Goal: Task Accomplishment & Management: Manage account settings

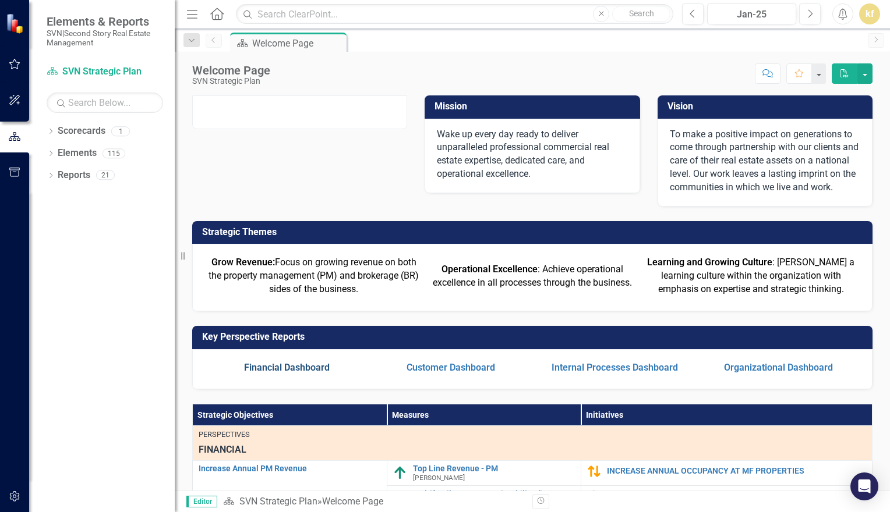
click at [296, 373] on link "Financial Dashboard" at bounding box center [287, 367] width 86 height 11
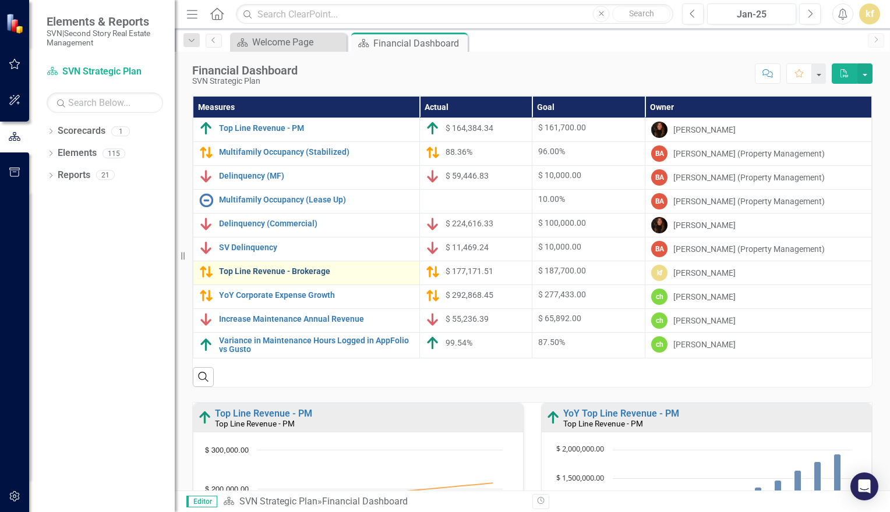
click at [290, 272] on link "Top Line Revenue - Brokerage" at bounding box center [316, 271] width 195 height 9
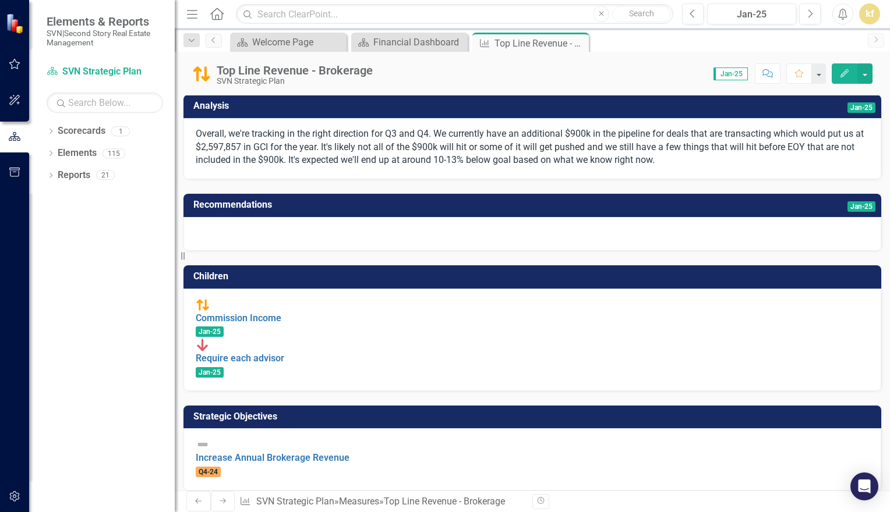
scroll to position [114, 0]
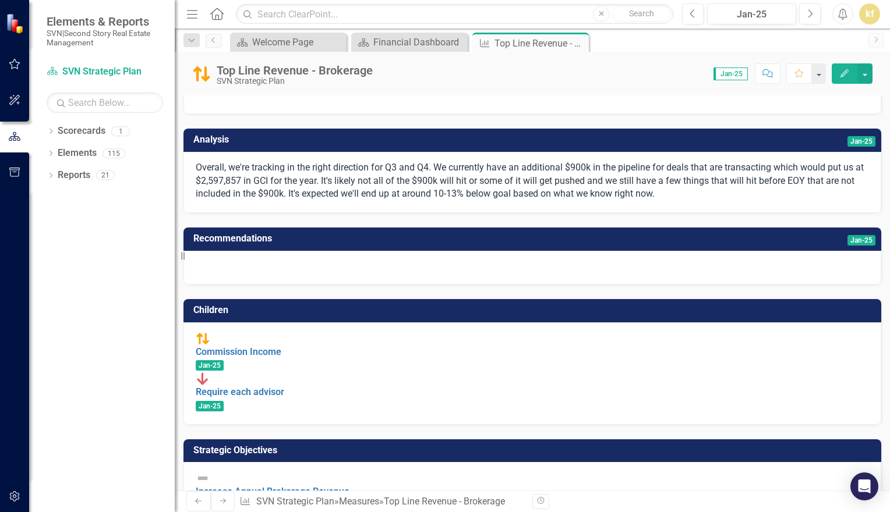
click at [733, 76] on span "Jan-25" at bounding box center [730, 74] width 34 height 13
click at [725, 75] on span "Jan-25" at bounding box center [730, 74] width 34 height 13
click at [847, 246] on span "Jan-25" at bounding box center [861, 240] width 28 height 10
click at [866, 72] on button "button" at bounding box center [864, 73] width 15 height 20
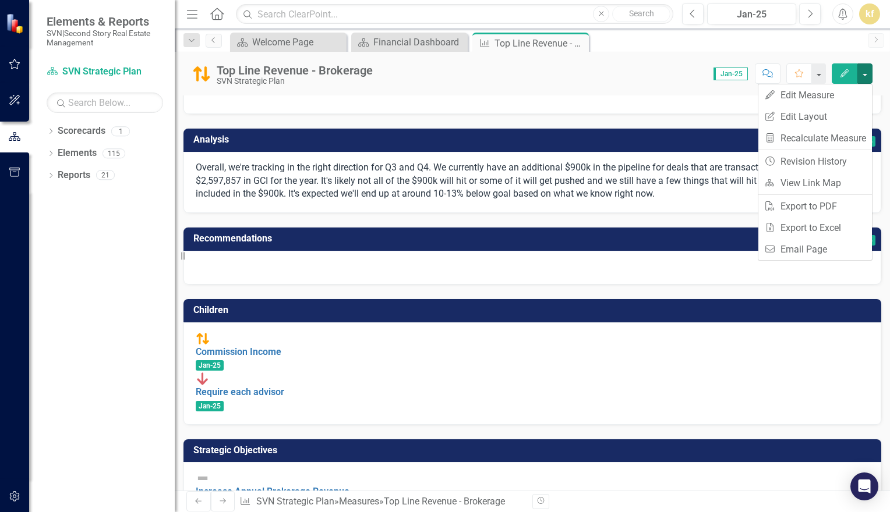
click at [323, 188] on p "Overall, we're tracking in the right direction for Q3 and Q4. We currently have…" at bounding box center [532, 181] width 673 height 40
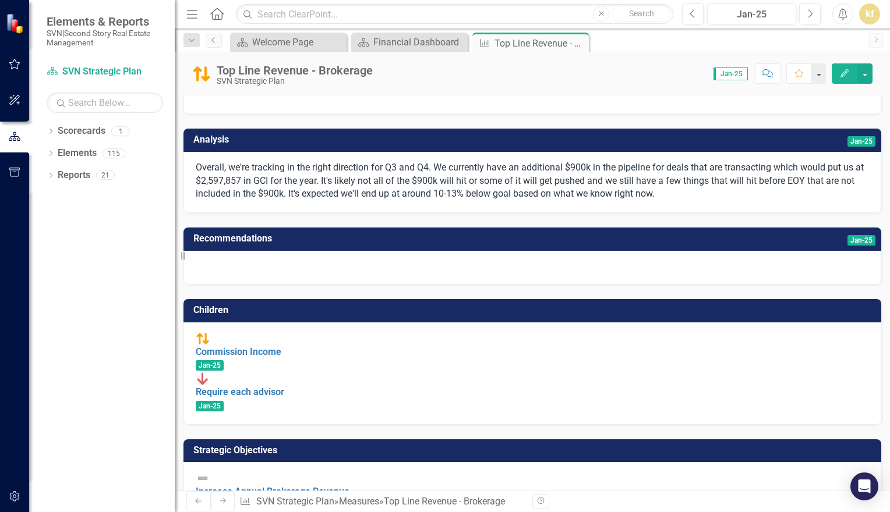
click at [323, 188] on p "Overall, we're tracking in the right direction for Q3 and Q4. We currently have…" at bounding box center [532, 181] width 673 height 40
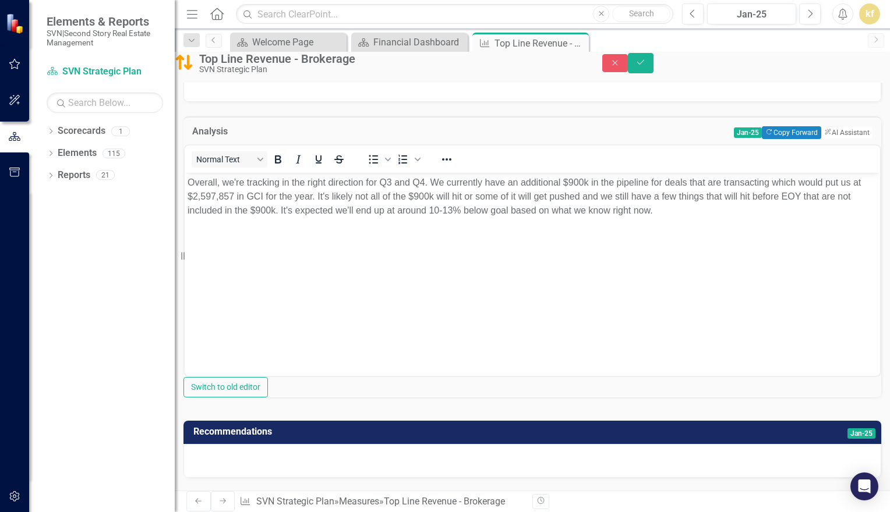
click at [734, 138] on span "Jan-25" at bounding box center [748, 133] width 28 height 10
click at [620, 65] on icon "Close" at bounding box center [615, 63] width 10 height 8
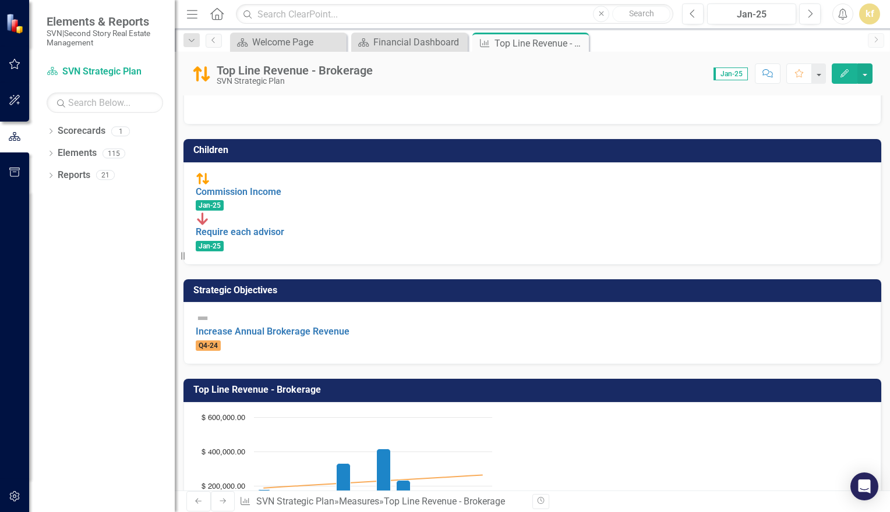
scroll to position [409, 0]
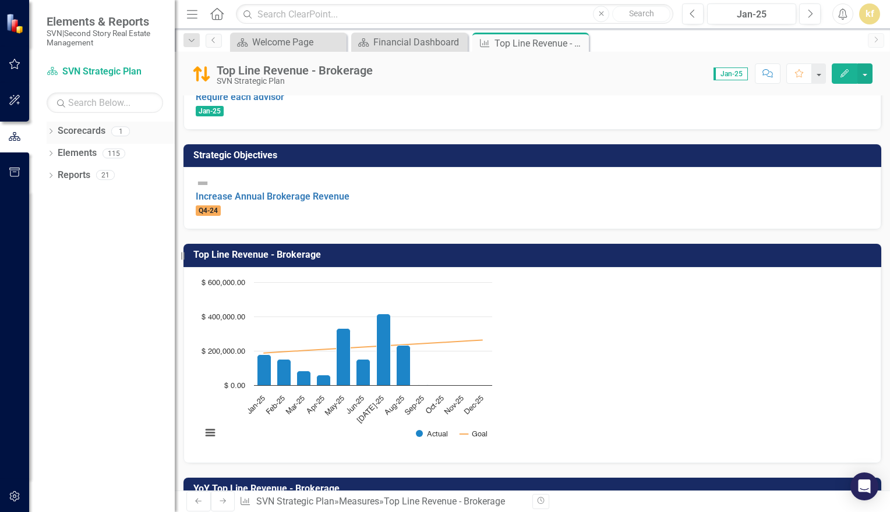
click at [86, 132] on link "Scorecards" at bounding box center [82, 131] width 48 height 13
click at [12, 62] on icon "button" at bounding box center [14, 64] width 11 height 10
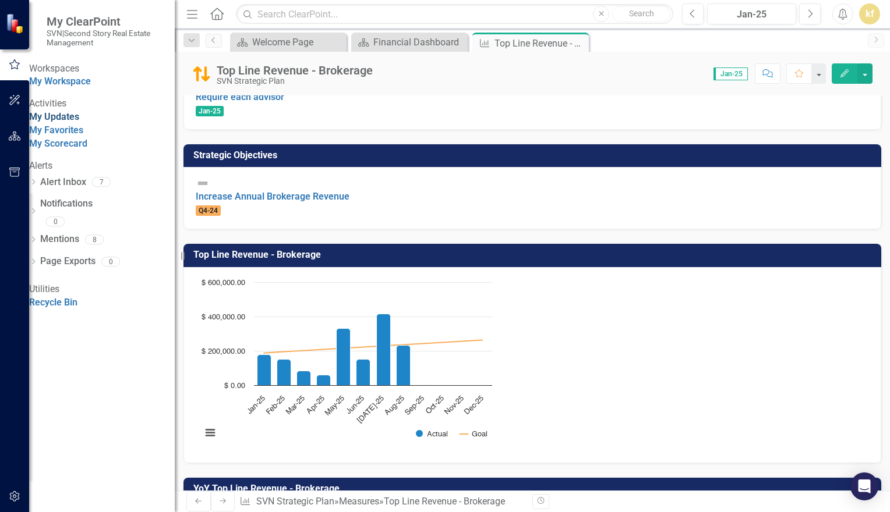
click at [59, 122] on link "My Updates" at bounding box center [54, 116] width 50 height 11
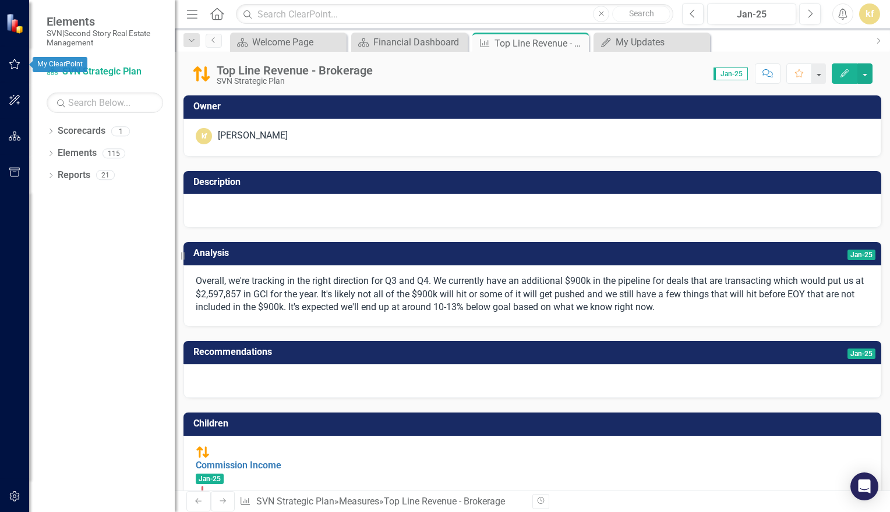
click at [13, 63] on icon "button" at bounding box center [15, 63] width 12 height 9
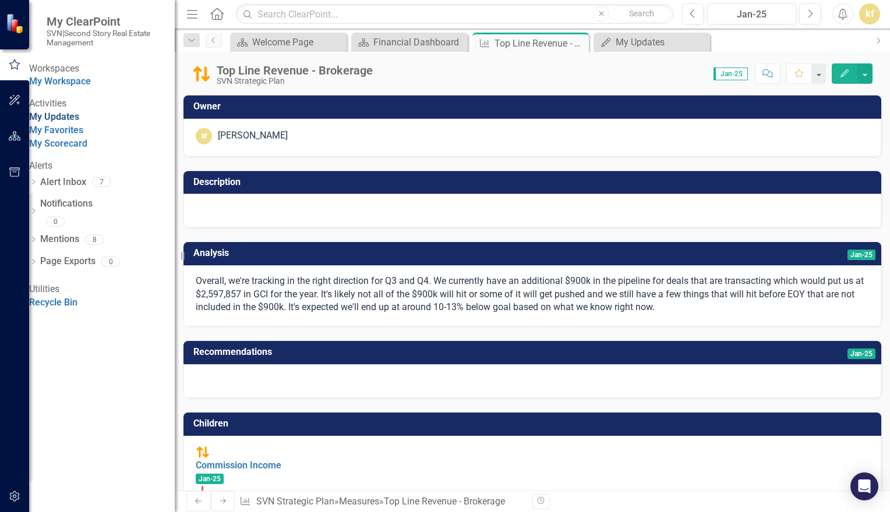
click at [70, 122] on link "My Updates" at bounding box center [54, 116] width 50 height 11
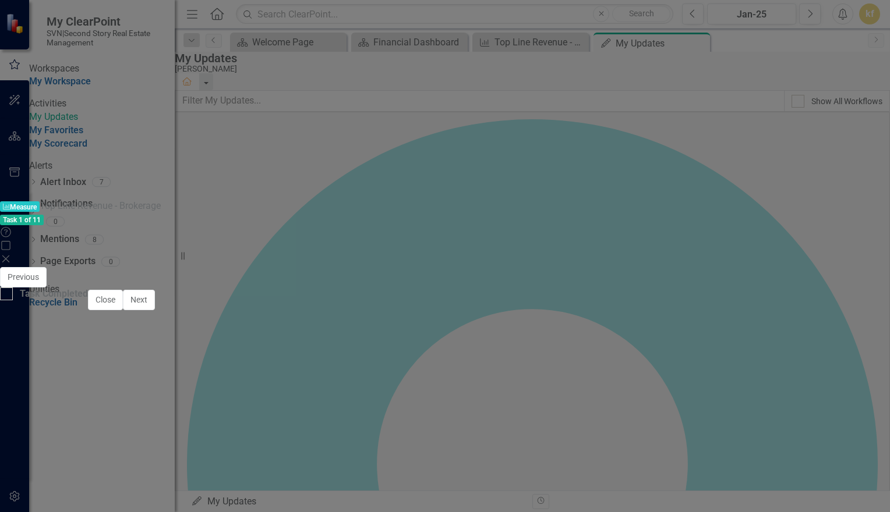
click at [12, 254] on icon "Close" at bounding box center [6, 258] width 12 height 9
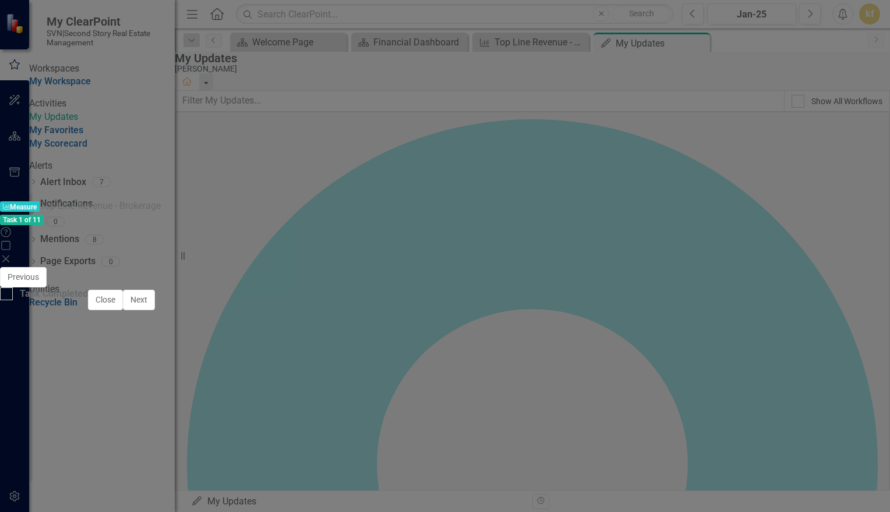
click at [200, 463] on h3 "Analysis" at bounding box center [172, 468] width 306 height 10
click at [547, 273] on icon "Close" at bounding box center [542, 277] width 10 height 8
click at [536, 465] on span "Sep-25" at bounding box center [550, 470] width 28 height 10
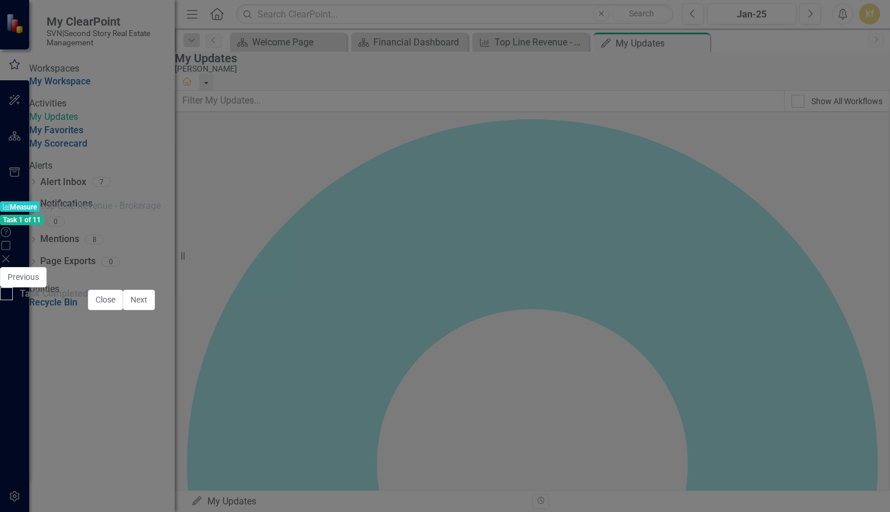
click at [96, 509] on p "We are tracking very towards our goal" at bounding box center [390, 511] width 755 height 14
click at [217, 511] on p "We are tracking very close towards our goal" at bounding box center [390, 511] width 755 height 14
click at [547, 273] on icon "Close" at bounding box center [542, 277] width 10 height 8
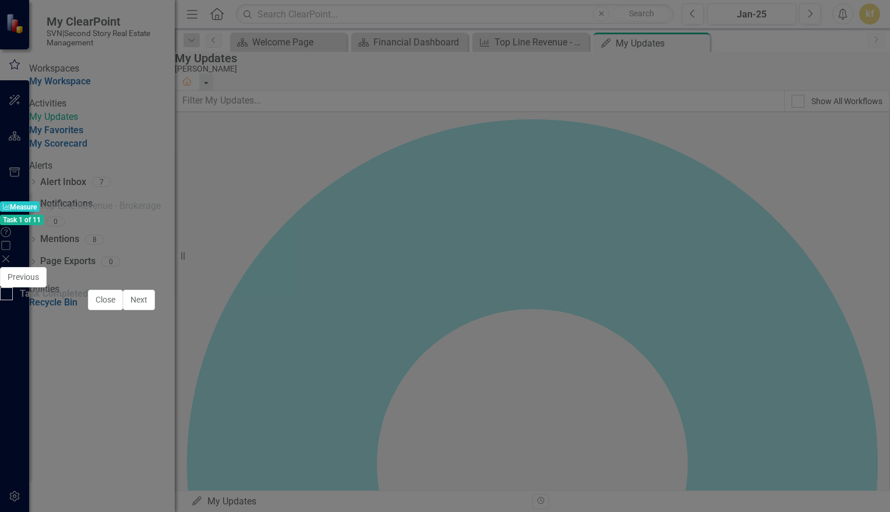
scroll to position [0, 0]
click at [536, 465] on span "Sep-25" at bounding box center [550, 470] width 28 height 10
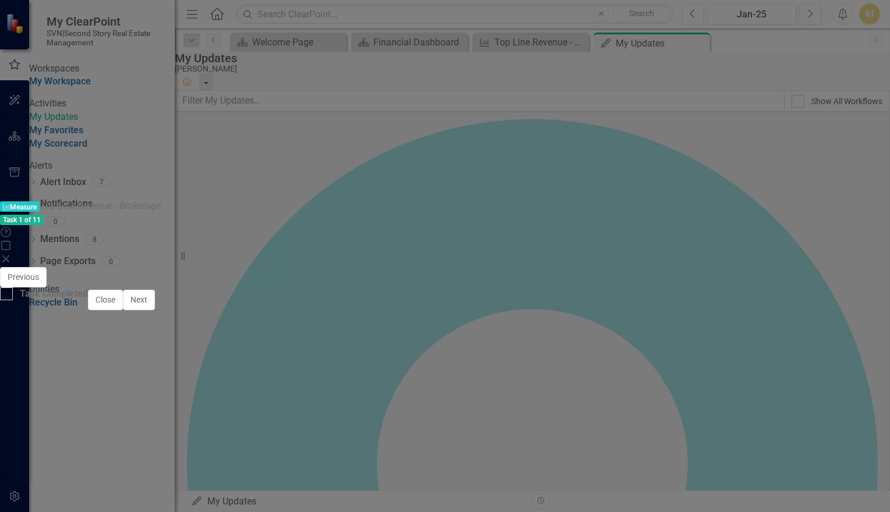
drag, startPoint x: 109, startPoint y: 556, endPoint x: 12, endPoint y: 513, distance: 106.4
click at [206, 481] on icon "Bullet list" at bounding box center [199, 488] width 14 height 14
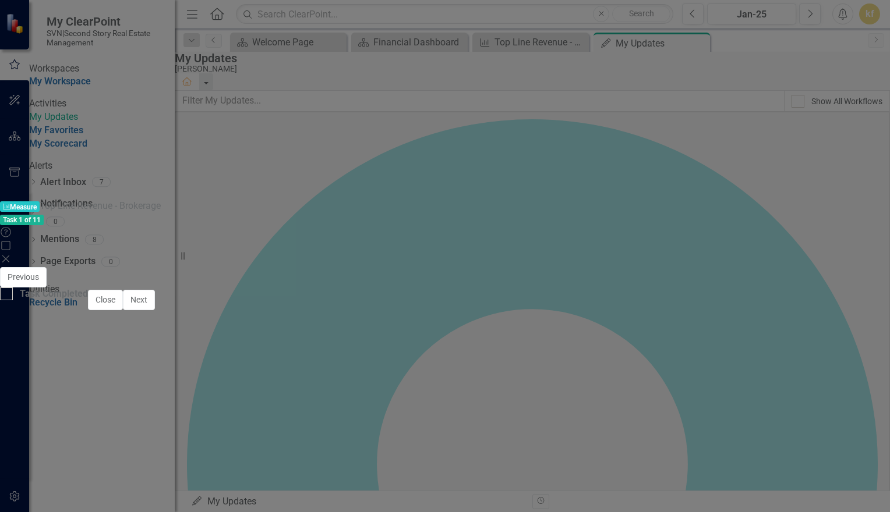
click at [15, 512] on p "October: $238,073" at bounding box center [390, 511] width 755 height 14
click at [22, 512] on p "Rich Text Area. Press ALT-0 for help." at bounding box center [390, 511] width 755 height 14
drag, startPoint x: 111, startPoint y: 630, endPoint x: 10, endPoint y: 581, distance: 112.3
click at [206, 481] on icon "Bullet list" at bounding box center [199, 488] width 14 height 14
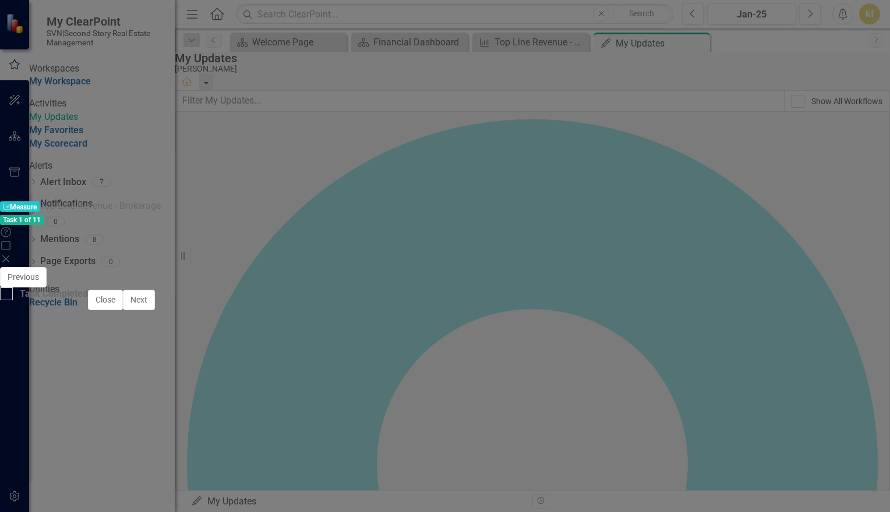
click at [168, 512] on p "We are tracking very close to our end goal of $2.57mm. As it sits we will likel…" at bounding box center [390, 511] width 755 height 14
drag, startPoint x: 279, startPoint y: 524, endPoint x: 319, endPoint y: 521, distance: 39.8
click at [319, 512] on p "We are tracking very close to our end goal of $2.57mm. As it sits we will likel…" at bounding box center [390, 511] width 755 height 14
drag, startPoint x: 147, startPoint y: 523, endPoint x: 325, endPoint y: 519, distance: 177.7
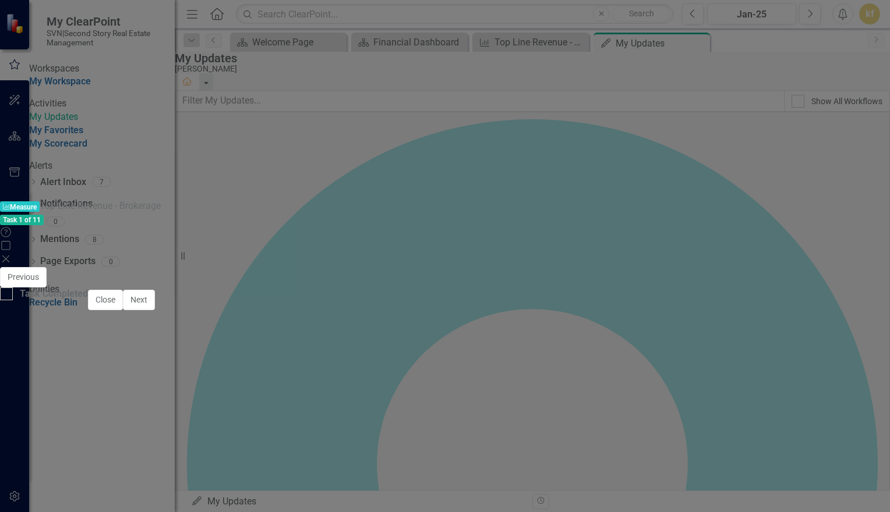
click at [325, 512] on p "We are tracking very close to our end goal of $2.57mm. As it sits we will likel…" at bounding box center [390, 511] width 755 height 14
drag, startPoint x: 303, startPoint y: 522, endPoint x: 150, endPoint y: 522, distance: 152.6
click at [150, 512] on p "We are tracking very close to our end goal of $2.57mm. As it sits we will likel…" at bounding box center [390, 511] width 755 height 14
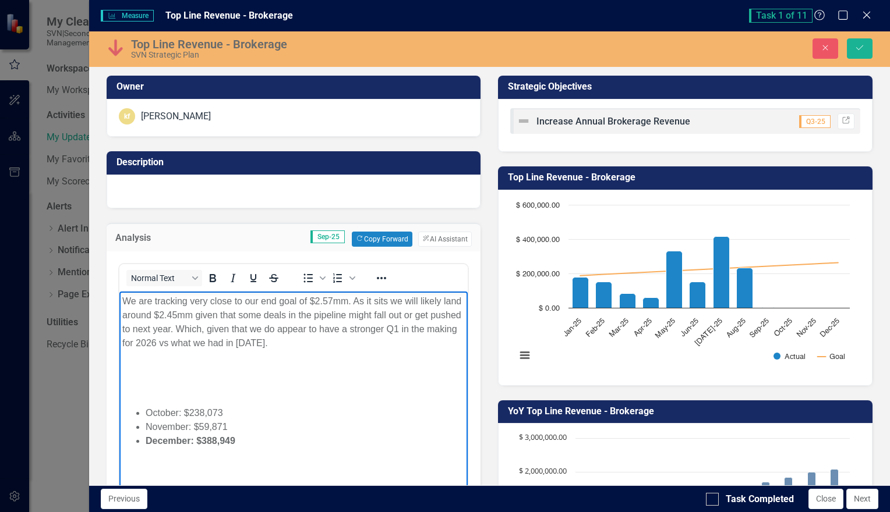
click at [231, 378] on body "We are tracking very close to our end goal of $2.57mm. As it sits we will likel…" at bounding box center [293, 378] width 349 height 175
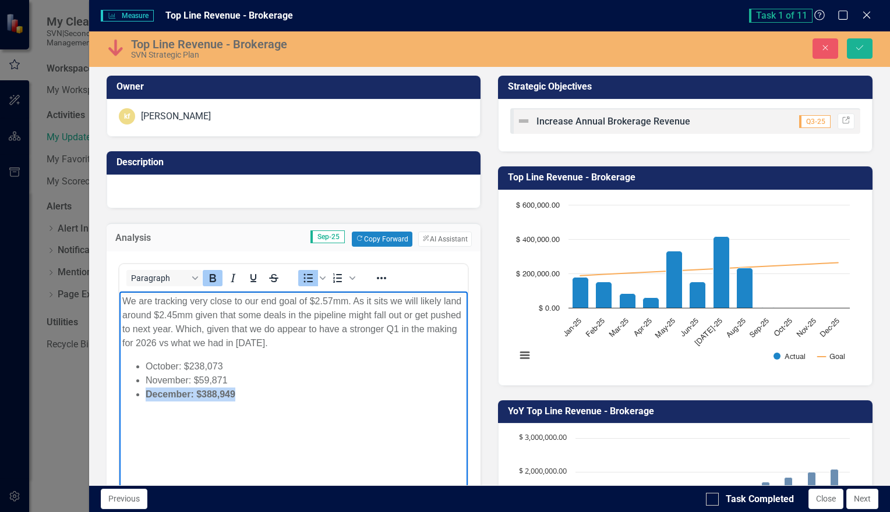
drag, startPoint x: 238, startPoint y: 395, endPoint x: 112, endPoint y: 395, distance: 126.4
click at [119, 395] on html "We are tracking very close to our end goal of $2.57mm. As it sits we will likel…" at bounding box center [293, 378] width 349 height 175
click at [212, 277] on icon "Bold" at bounding box center [213, 278] width 6 height 8
click at [243, 393] on li "December: $388,949" at bounding box center [305, 394] width 320 height 14
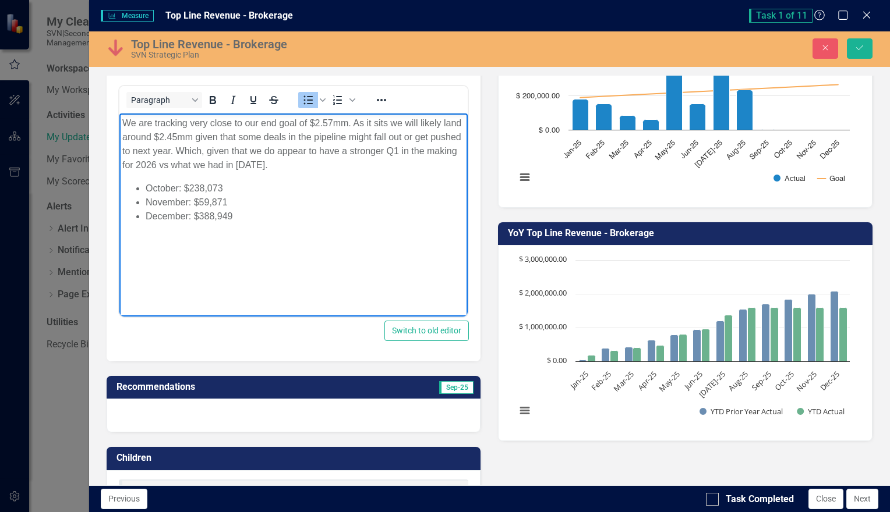
scroll to position [183, 0]
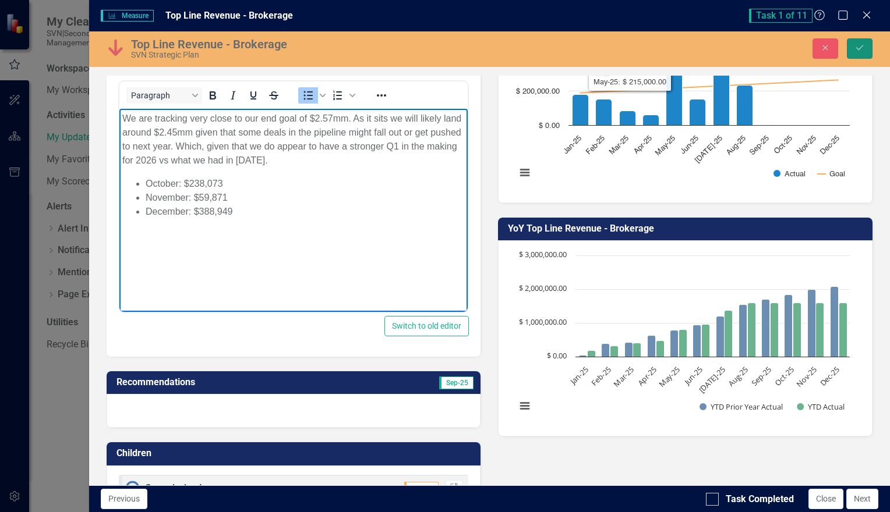
click at [859, 44] on icon "Save" at bounding box center [859, 48] width 10 height 8
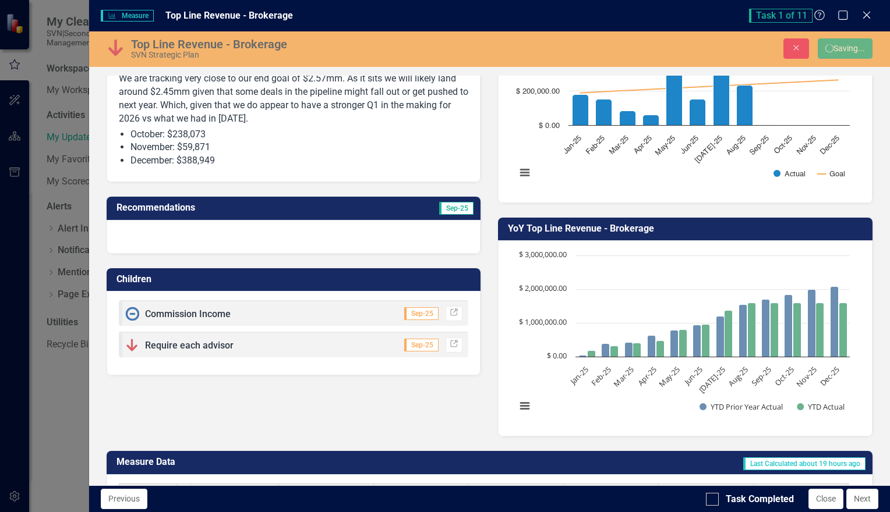
scroll to position [178, 0]
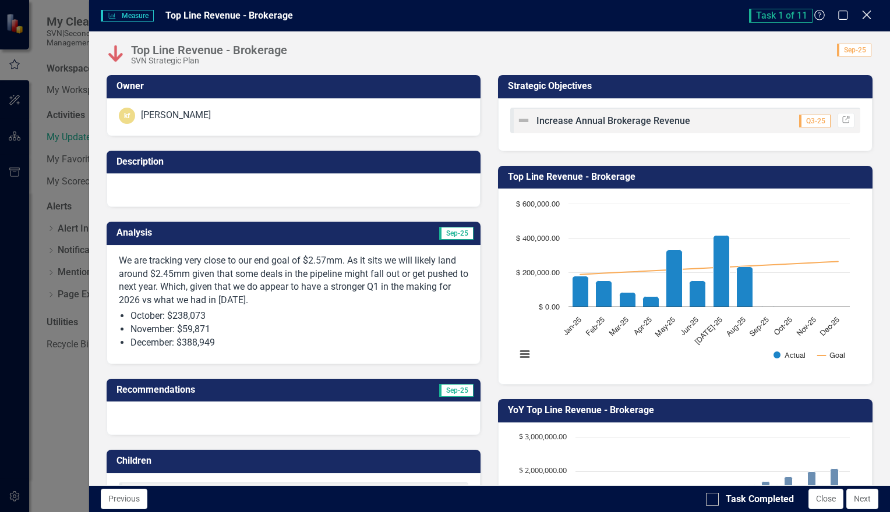
click at [864, 22] on div "Close" at bounding box center [866, 16] width 15 height 16
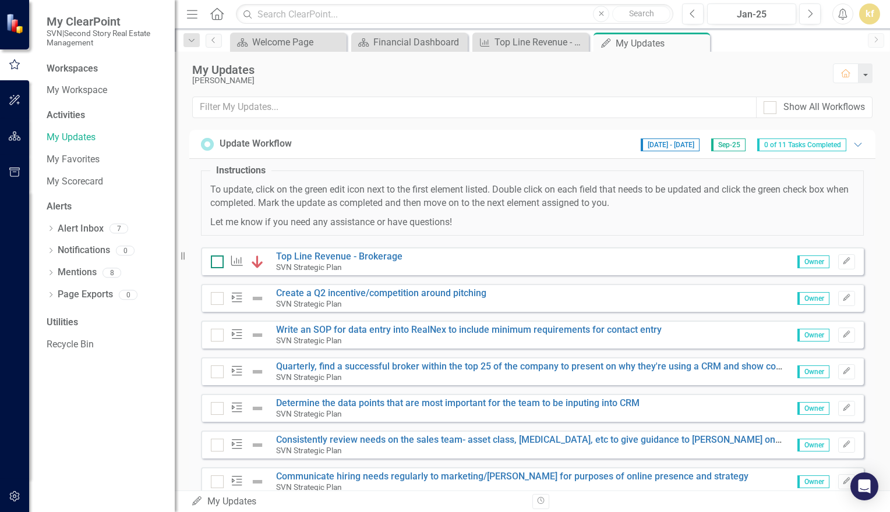
click at [217, 260] on input "checkbox" at bounding box center [215, 260] width 8 height 8
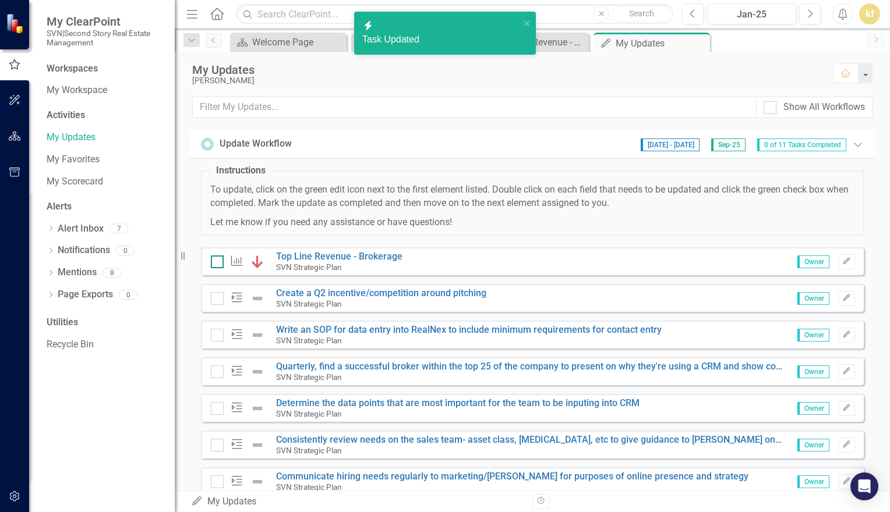
checkbox input "true"
click at [422, 293] on link "Create a Q2 incentive/competition around pitching" at bounding box center [381, 293] width 210 height 11
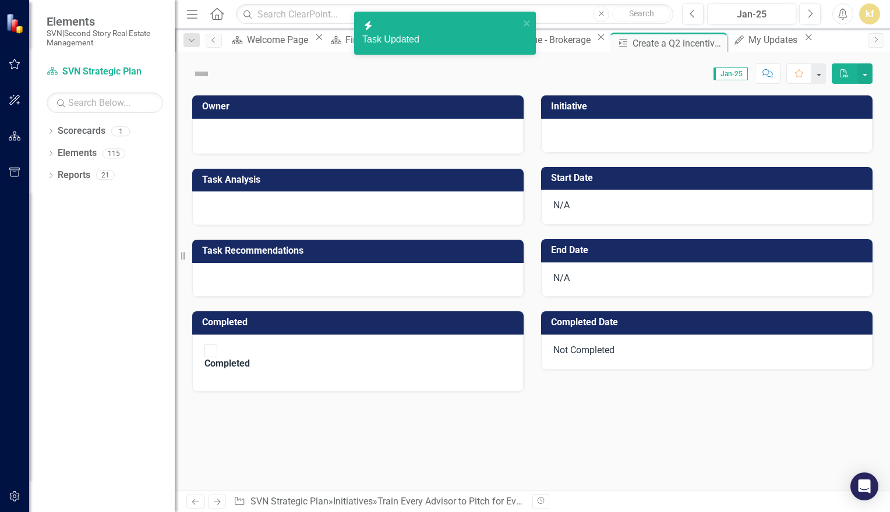
checkbox input "true"
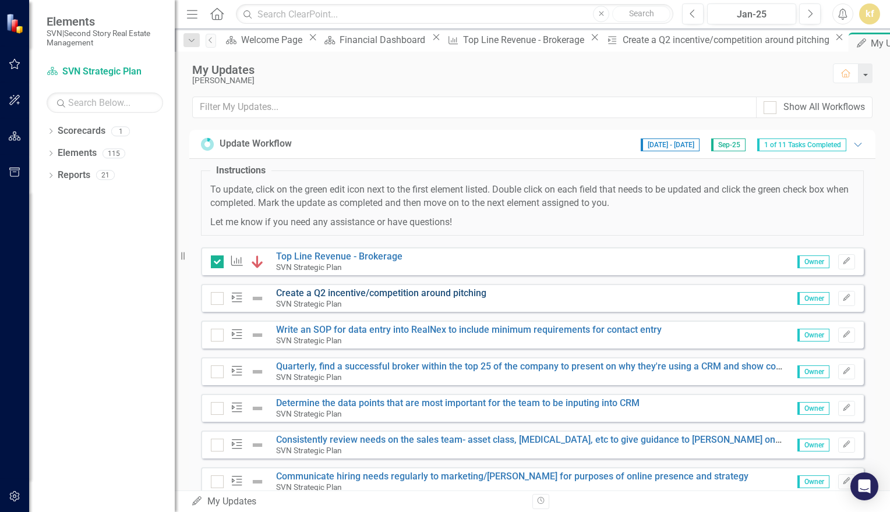
click at [437, 294] on link "Create a Q2 incentive/competition around pitching" at bounding box center [381, 293] width 210 height 11
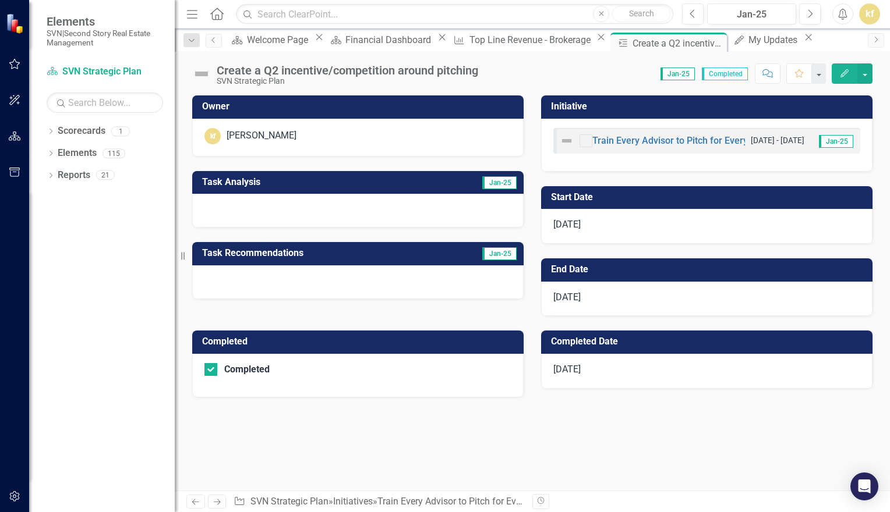
click at [497, 257] on span "Jan-25" at bounding box center [499, 254] width 34 height 13
click at [748, 42] on div "My Updates" at bounding box center [774, 40] width 52 height 15
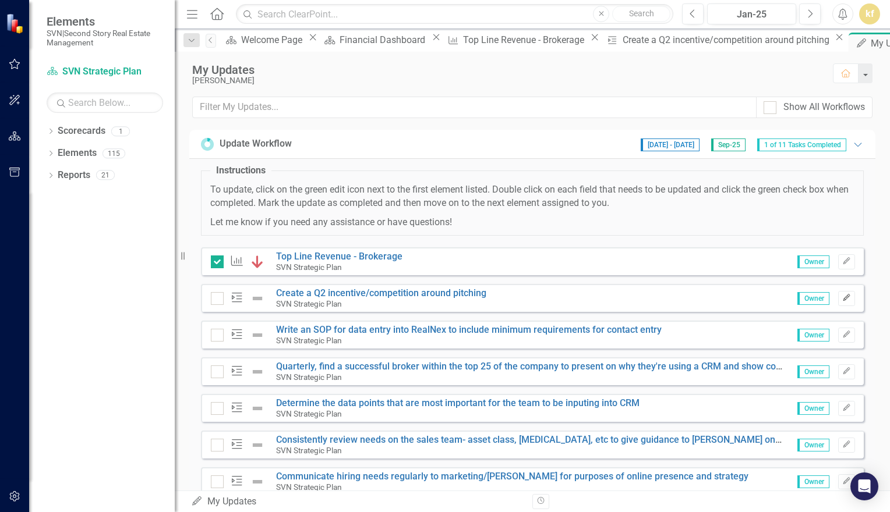
click at [839, 291] on button "Edit" at bounding box center [846, 298] width 17 height 15
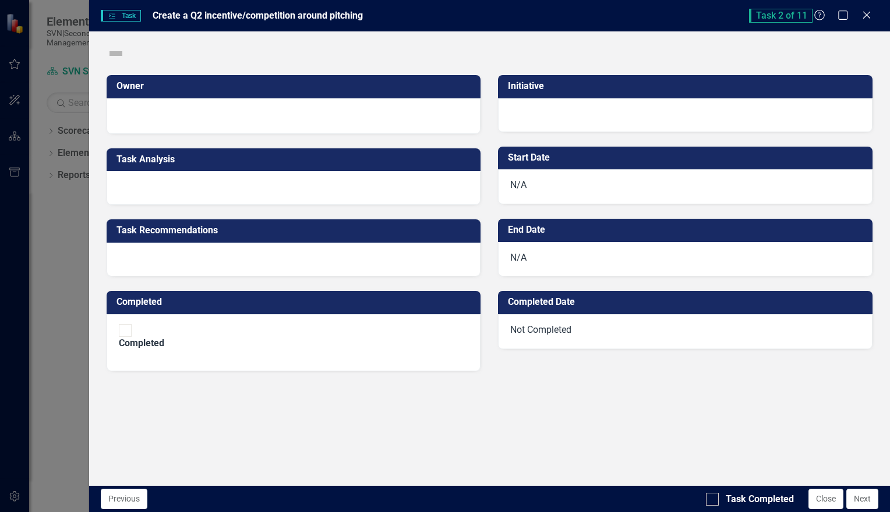
checkbox input "true"
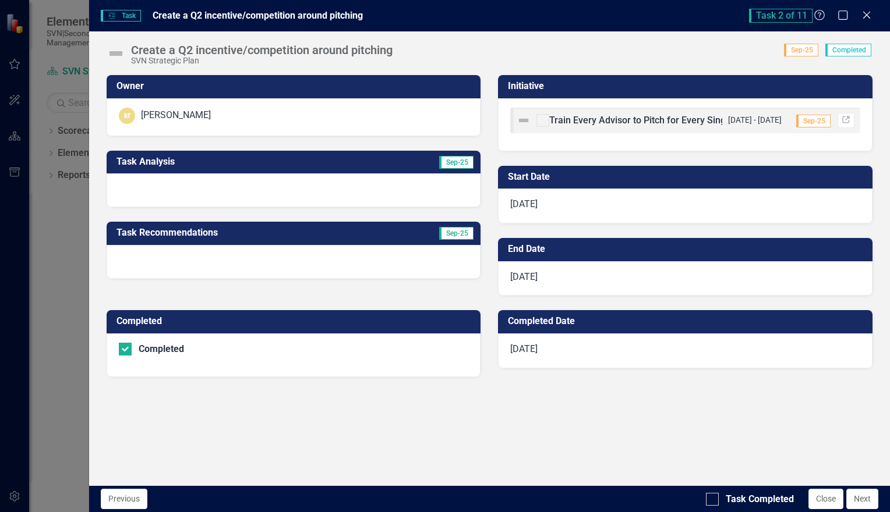
click at [446, 164] on span "Sep-25" at bounding box center [456, 162] width 34 height 13
click at [802, 16] on span "Task 2 of 11" at bounding box center [780, 16] width 63 height 14
click at [709, 500] on input "Task Completed" at bounding box center [710, 497] width 8 height 8
checkbox input "true"
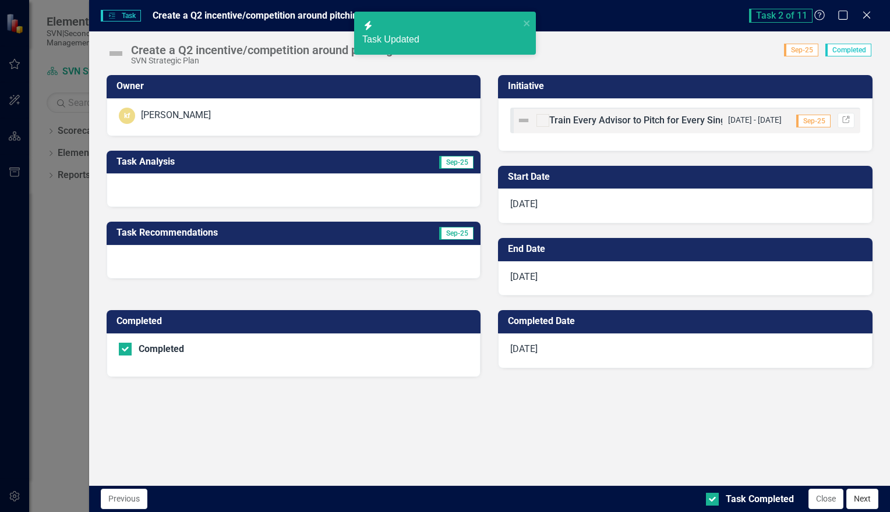
click at [857, 504] on button "Next" at bounding box center [862, 499] width 32 height 20
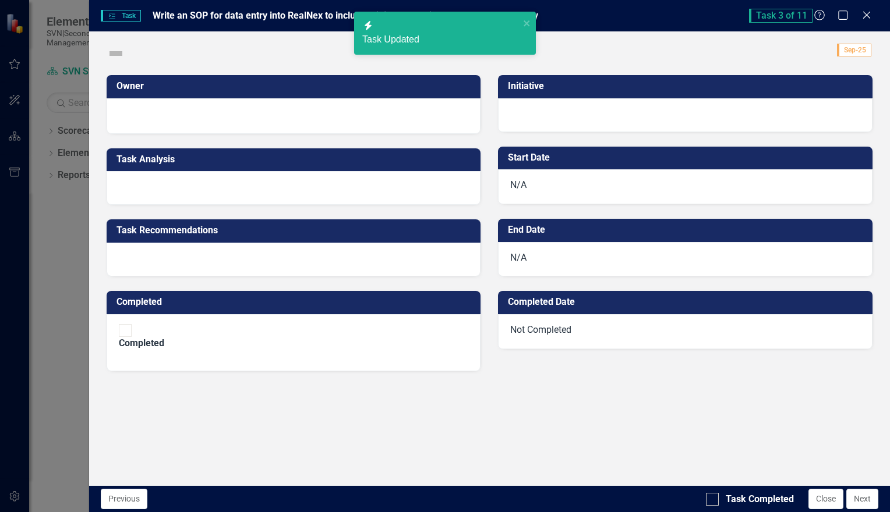
checkbox input "true"
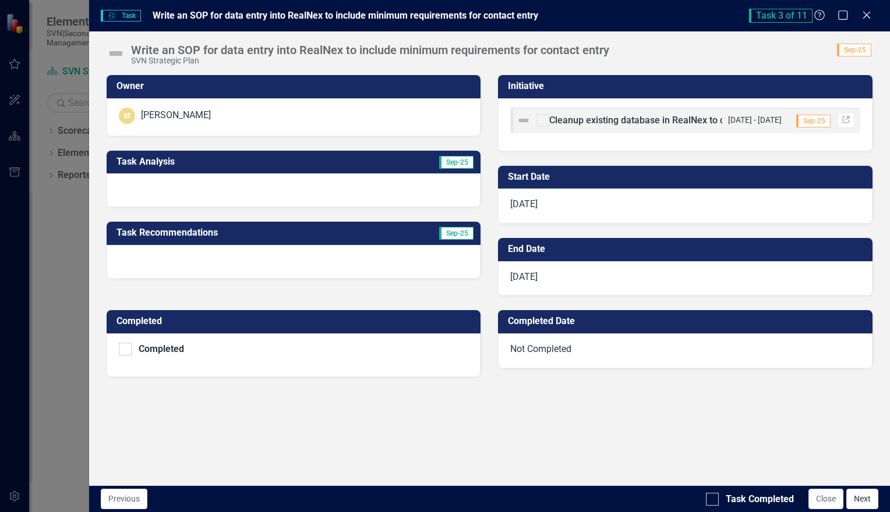
click at [861, 501] on button "Next" at bounding box center [862, 499] width 32 height 20
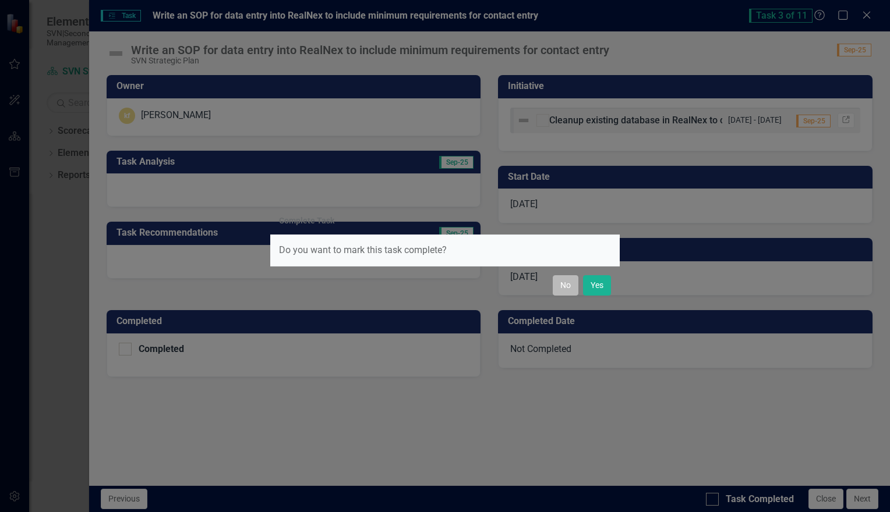
click at [564, 292] on button "No" at bounding box center [566, 285] width 26 height 20
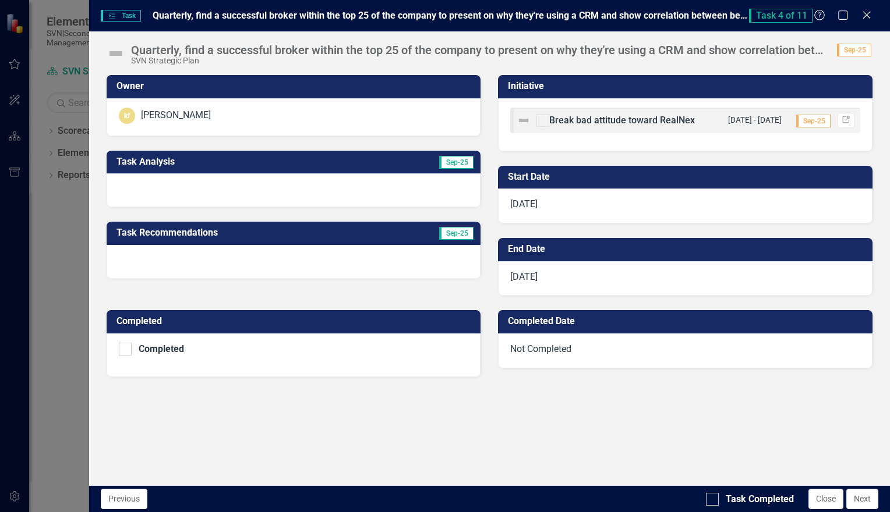
click at [451, 163] on span "Sep-25" at bounding box center [456, 162] width 34 height 13
click at [451, 161] on span "Sep-25" at bounding box center [456, 162] width 34 height 13
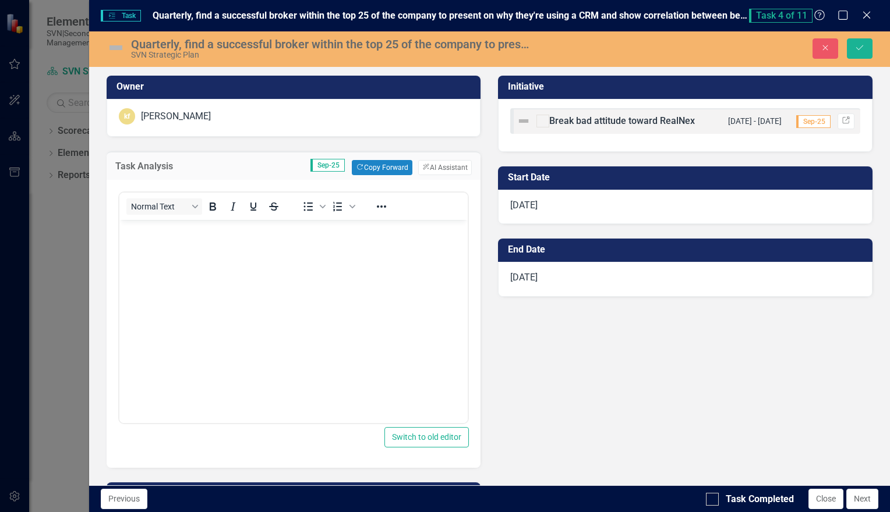
click at [305, 278] on body "Rich Text Area. Press ALT-0 for help." at bounding box center [293, 307] width 349 height 175
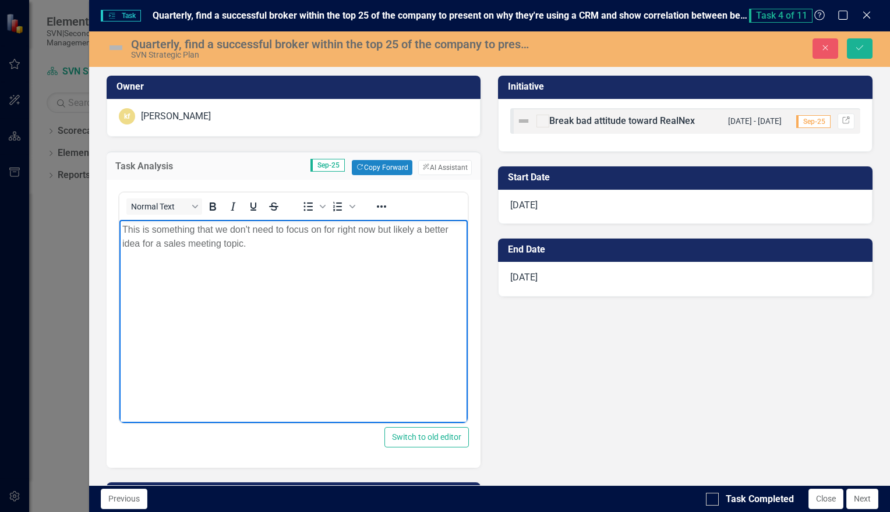
click at [419, 292] on body "This is something that we don't need to focus on for right now but likely a bet…" at bounding box center [293, 307] width 349 height 175
click at [860, 47] on icon "Save" at bounding box center [859, 48] width 10 height 8
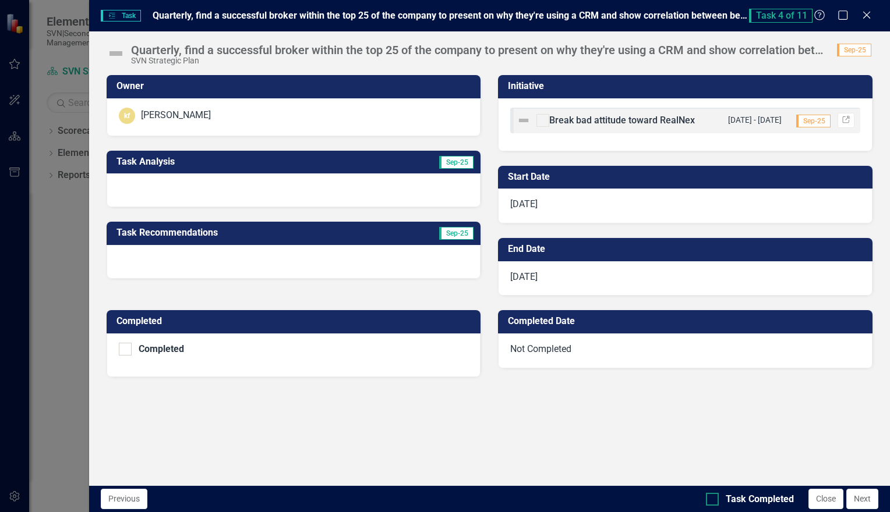
click at [709, 503] on div at bounding box center [712, 499] width 13 height 13
click at [709, 501] on input "Task Completed" at bounding box center [710, 497] width 8 height 8
checkbox input "true"
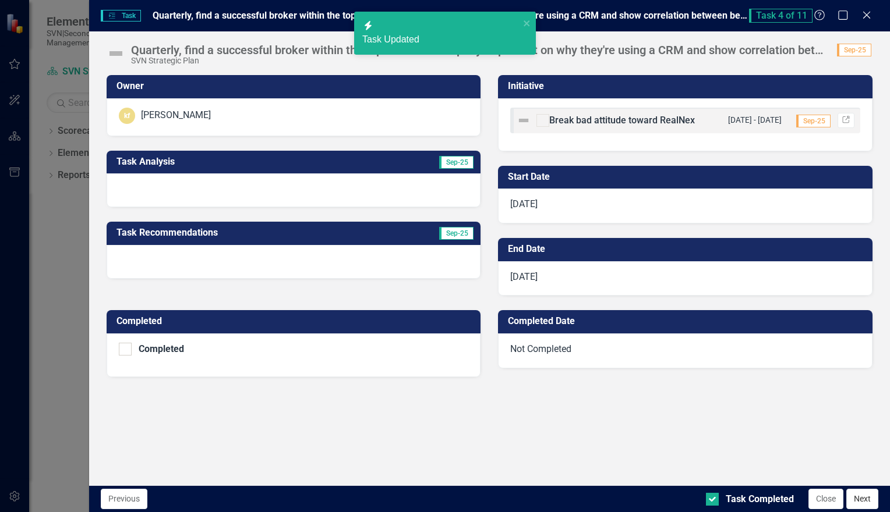
click at [861, 498] on button "Next" at bounding box center [862, 499] width 32 height 20
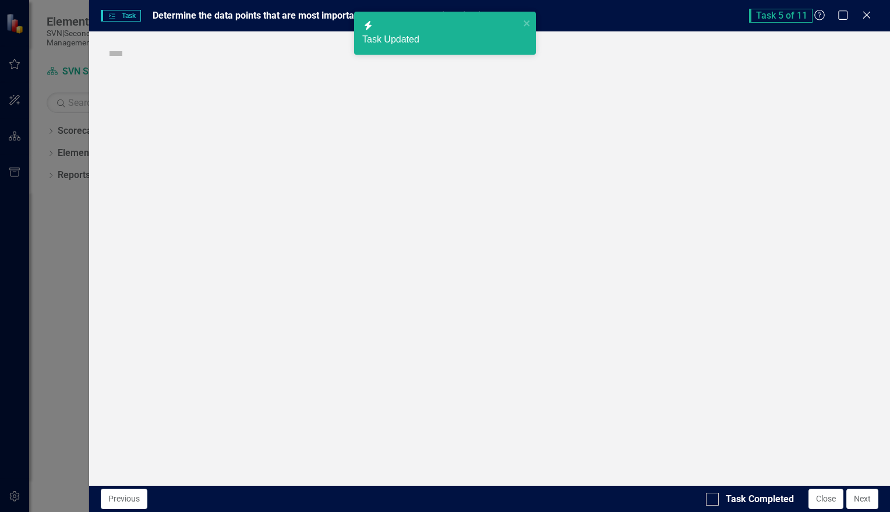
checkbox input "true"
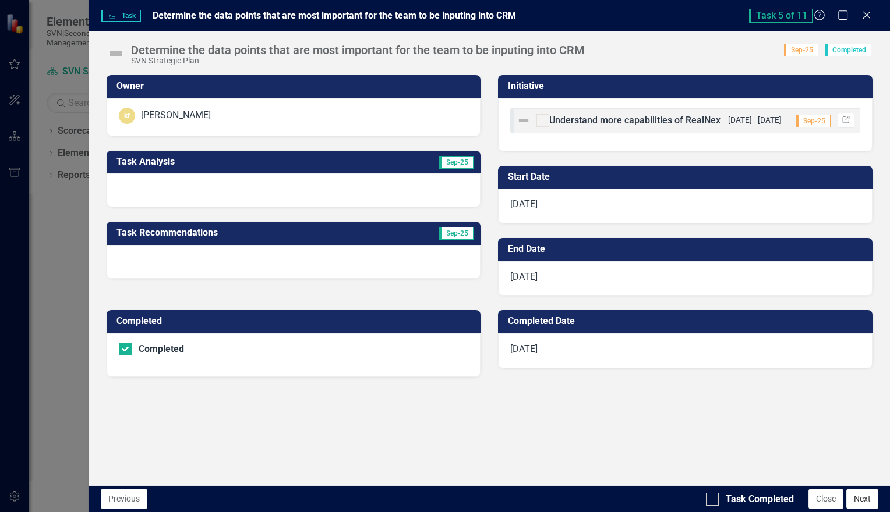
click at [855, 489] on button "Next" at bounding box center [862, 499] width 32 height 20
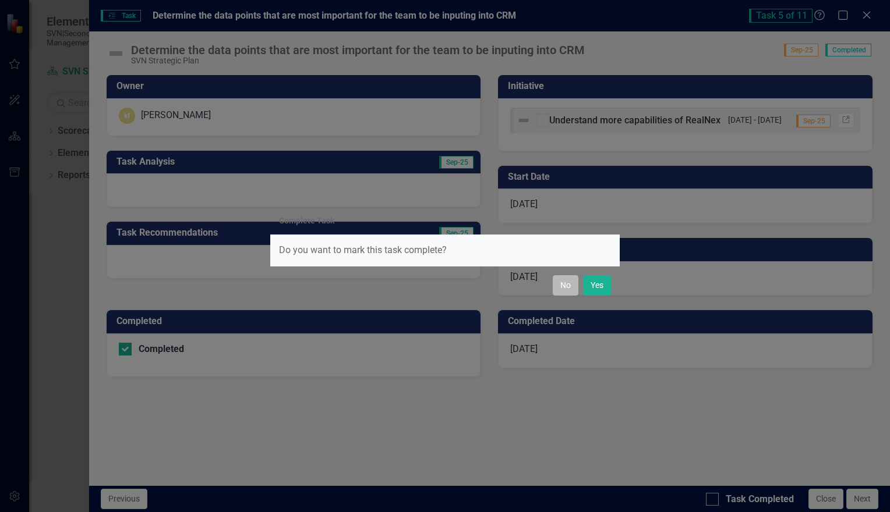
click at [565, 289] on button "No" at bounding box center [566, 285] width 26 height 20
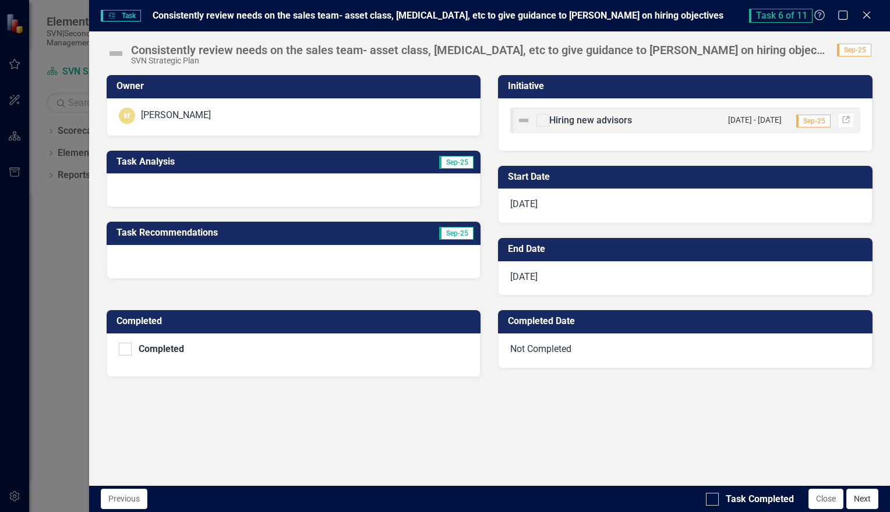
click at [863, 505] on button "Next" at bounding box center [862, 499] width 32 height 20
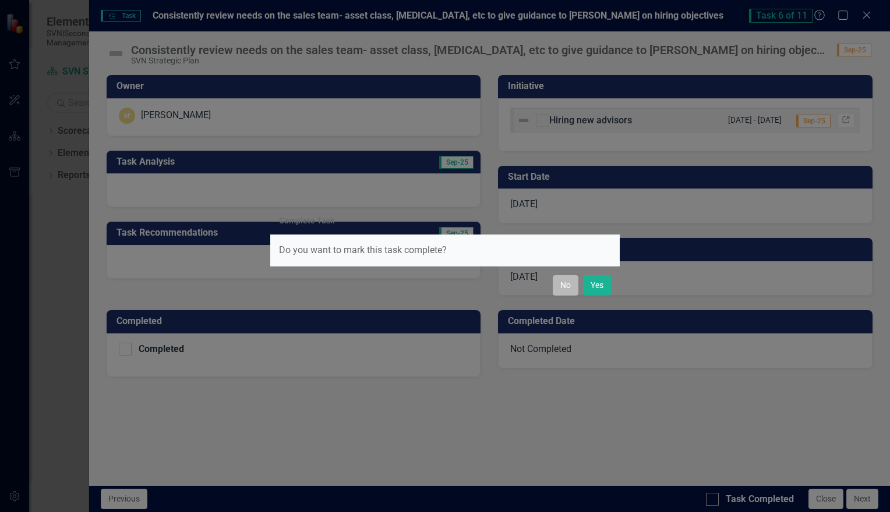
click at [554, 291] on button "No" at bounding box center [566, 285] width 26 height 20
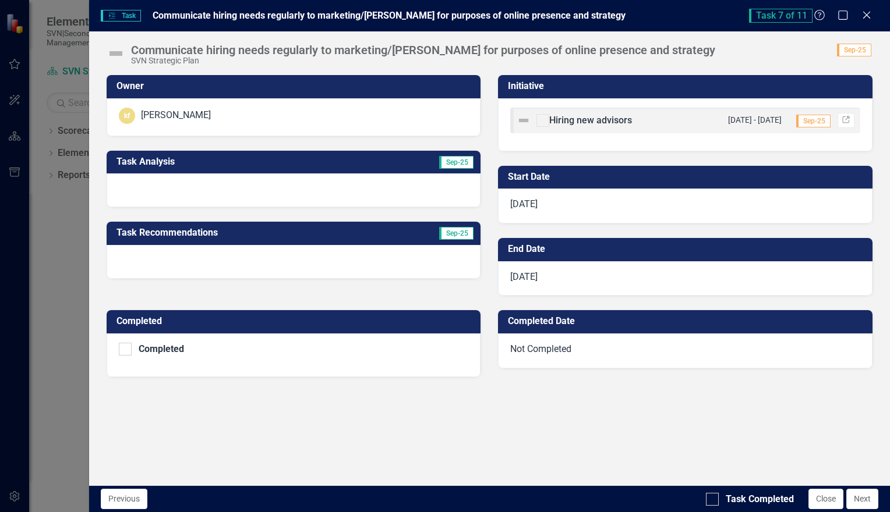
click at [453, 161] on span "Sep-25" at bounding box center [456, 162] width 34 height 13
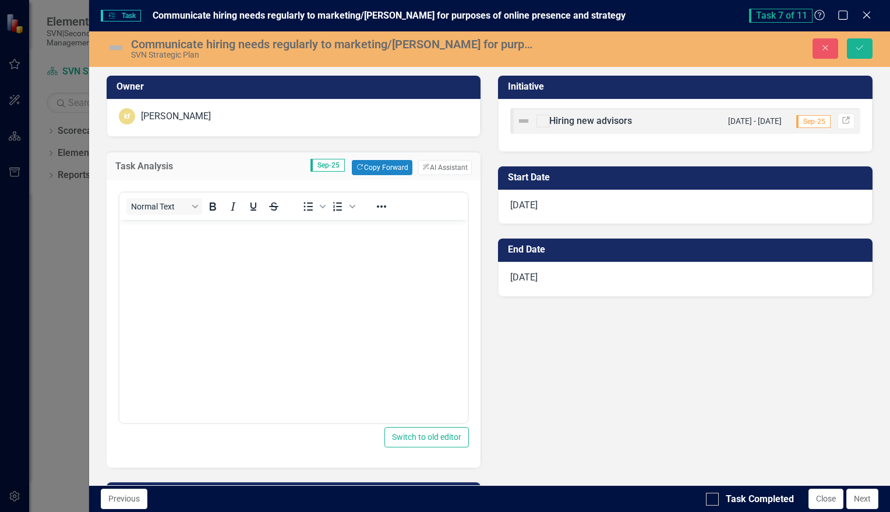
click at [332, 248] on body "Rich Text Area. Press ALT-0 for help." at bounding box center [293, 307] width 349 height 175
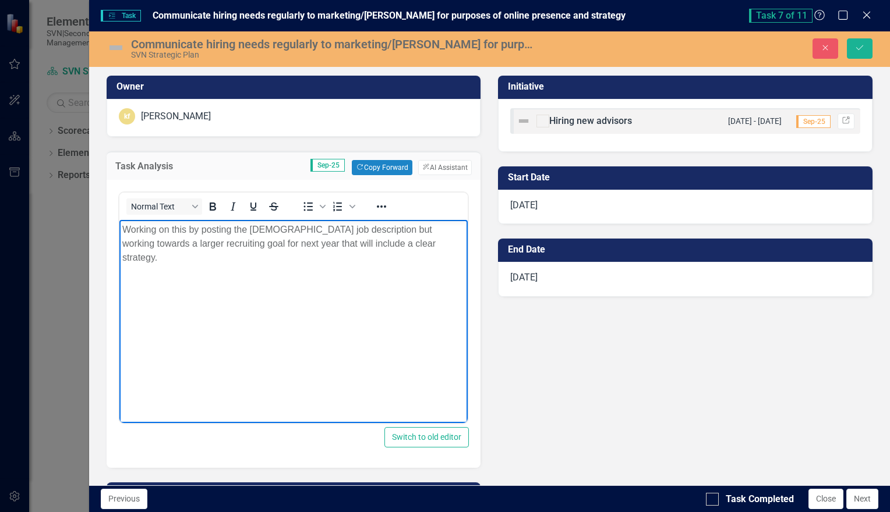
click at [545, 341] on div "Owner kf kelly fitzgerald Task Analysis Sep-25 Copy Forward Copy Forward ClearP…" at bounding box center [489, 300] width 783 height 478
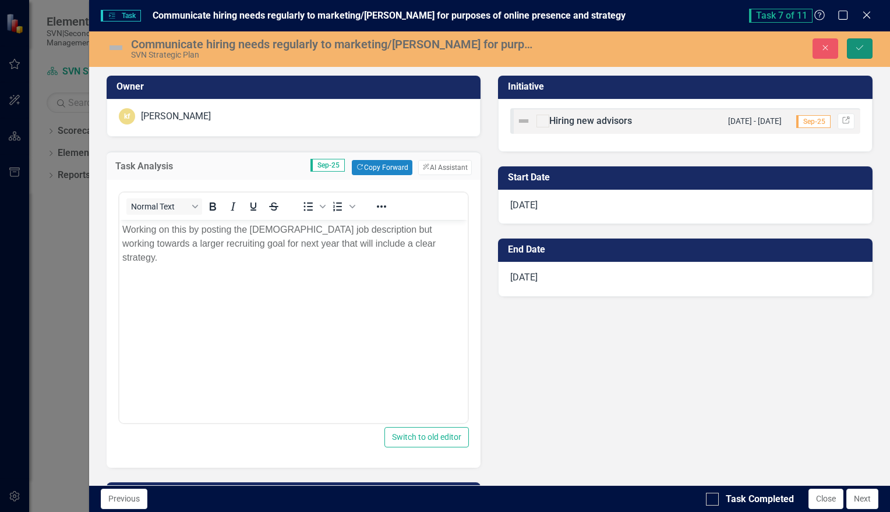
click at [854, 52] on button "Save" at bounding box center [860, 48] width 26 height 20
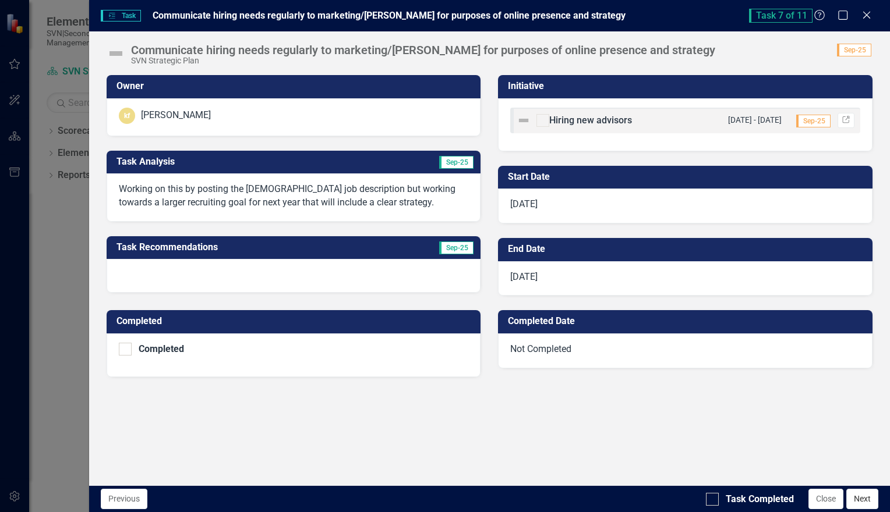
click at [864, 506] on button "Next" at bounding box center [862, 499] width 32 height 20
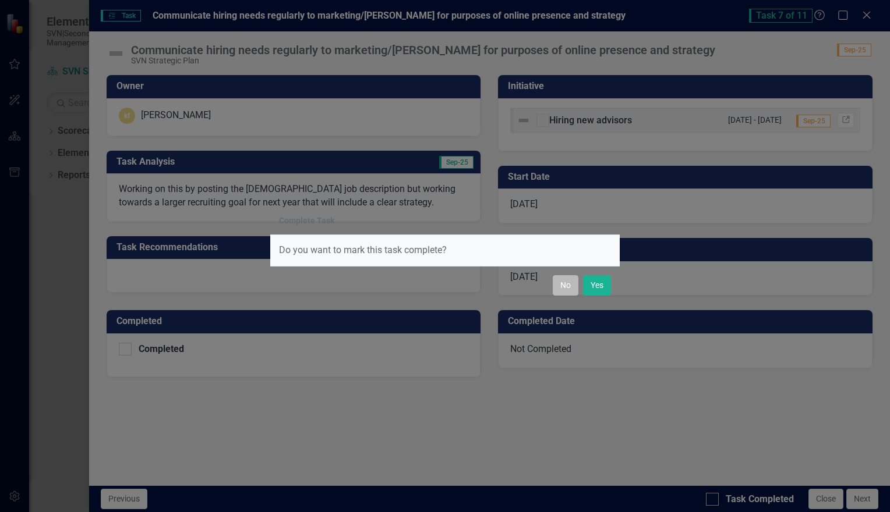
click at [565, 282] on button "No" at bounding box center [566, 285] width 26 height 20
